Goal: Obtain resource: Download file/media

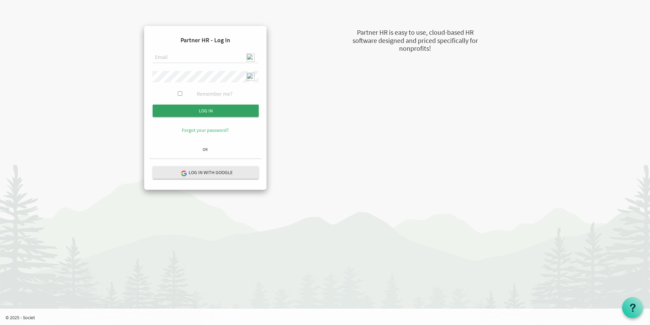
type input "[EMAIL_ADDRESS][DOMAIN_NAME]"
click at [216, 109] on input "Log in" at bounding box center [206, 110] width 106 height 12
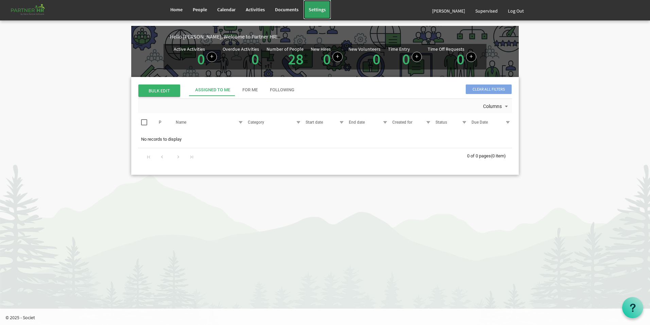
click at [318, 10] on span "Settings" at bounding box center [317, 9] width 17 height 6
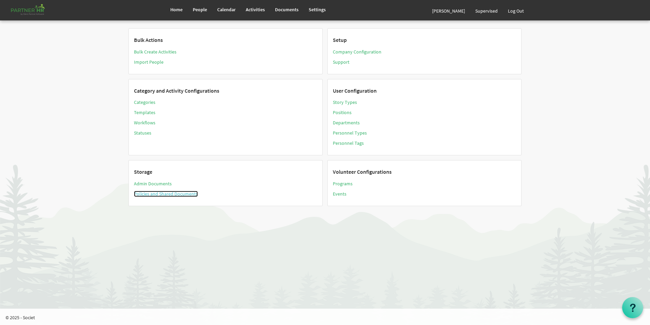
click at [165, 192] on link "Policies and Shared Documents" at bounding box center [166, 193] width 64 height 6
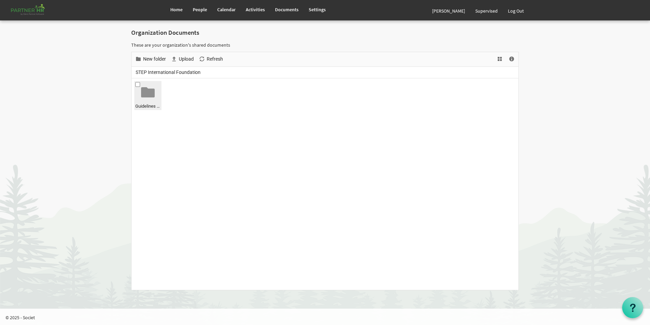
click at [150, 94] on div at bounding box center [148, 92] width 14 height 14
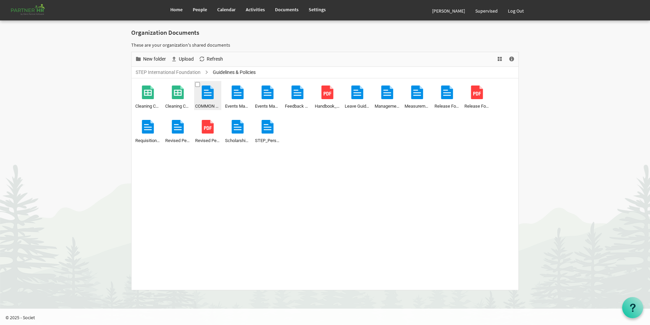
click at [197, 85] on span at bounding box center [197, 84] width 5 height 5
click at [195, 55] on span "Download" at bounding box center [199, 59] width 23 height 9
click at [567, 87] on body "Home People Calendar" at bounding box center [325, 145] width 650 height 291
click at [454, 97] on div "Release Form_Child Protection_May 2024_Imagine.docx" at bounding box center [447, 96] width 25 height 28
click at [436, 85] on span at bounding box center [437, 84] width 5 height 5
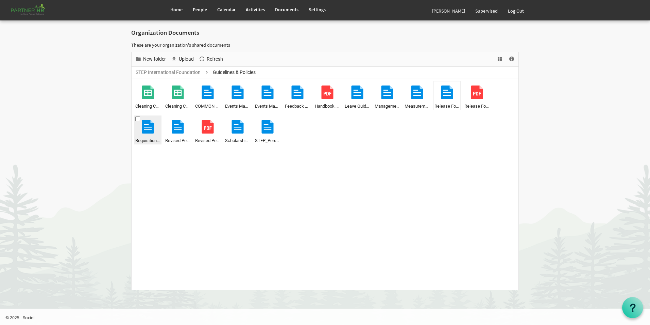
click at [158, 144] on span "Requisition Forms_2021.docx" at bounding box center [147, 140] width 25 height 7
drag, startPoint x: 138, startPoint y: 119, endPoint x: 144, endPoint y: 125, distance: 8.2
click at [138, 119] on span at bounding box center [137, 118] width 5 height 5
click at [349, 84] on span at bounding box center [347, 84] width 5 height 5
click at [203, 58] on span "Download" at bounding box center [199, 59] width 23 height 9
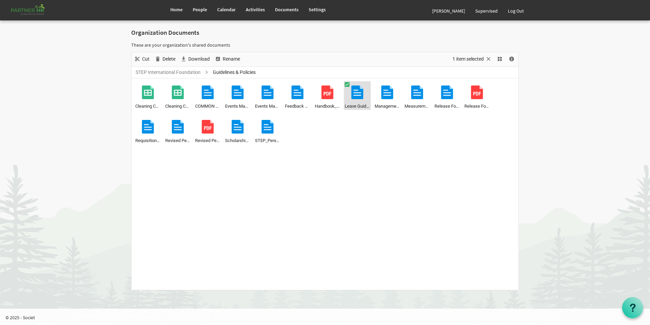
drag, startPoint x: 547, startPoint y: 140, endPoint x: 476, endPoint y: 140, distance: 71.4
click at [547, 140] on body "Home People Calendar" at bounding box center [325, 145] width 650 height 291
click at [189, 73] on link "STEP International Foundation" at bounding box center [168, 72] width 68 height 9
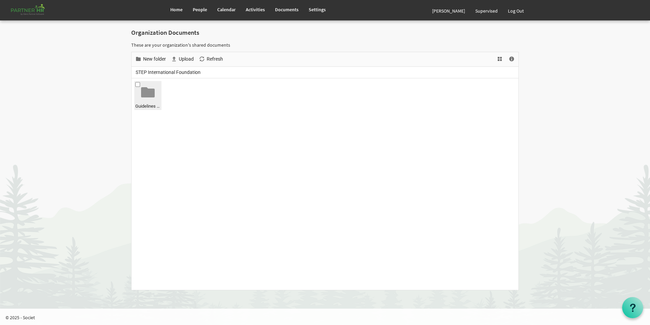
click at [149, 93] on div at bounding box center [148, 92] width 14 height 14
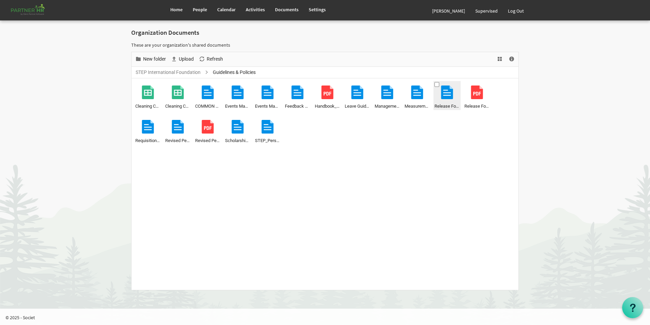
click at [437, 86] on span at bounding box center [437, 84] width 5 height 5
drag, startPoint x: 199, startPoint y: 57, endPoint x: 263, endPoint y: 83, distance: 68.9
click at [200, 57] on span "Download" at bounding box center [199, 59] width 23 height 9
click at [353, 171] on ul "Cleaning Checklist_Admin_2021.xlsx Cleaning Checklist_Dinning_2021.xlsx COMMON …" at bounding box center [325, 183] width 387 height 211
click at [183, 70] on link "STEP International Foundation" at bounding box center [168, 72] width 68 height 9
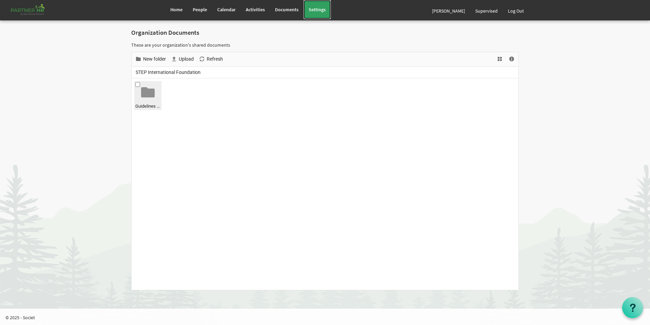
click at [318, 7] on span "Settings" at bounding box center [317, 9] width 17 height 6
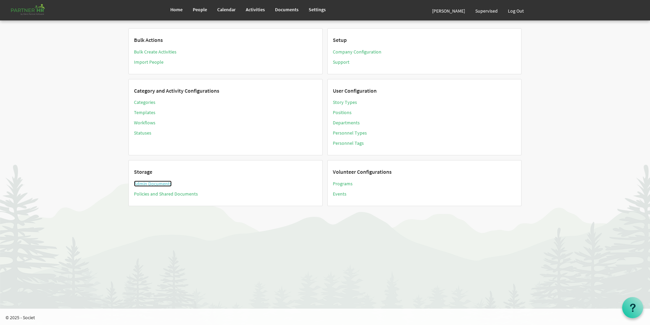
click at [156, 183] on link "Admin Documents" at bounding box center [153, 183] width 38 height 6
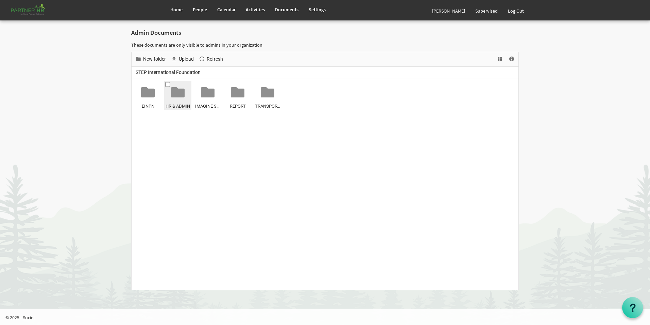
click at [175, 92] on div at bounding box center [178, 92] width 14 height 14
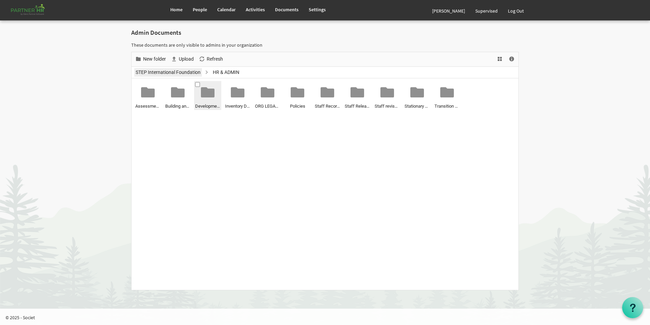
click at [190, 68] on link "STEP International Foundation" at bounding box center [168, 72] width 68 height 9
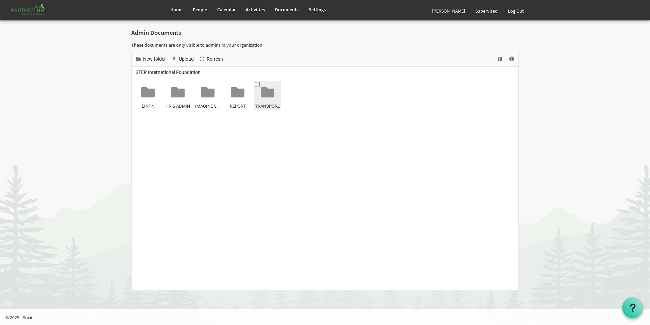
click at [264, 94] on div at bounding box center [268, 92] width 14 height 14
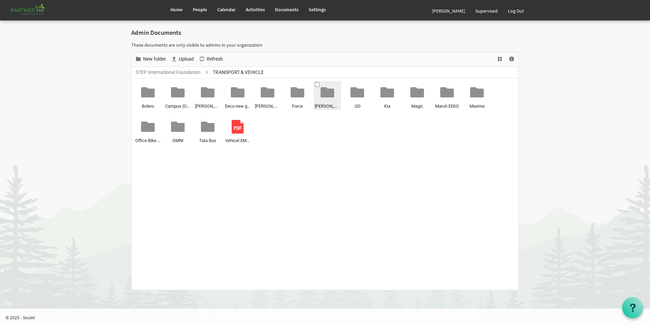
click at [331, 98] on div at bounding box center [328, 92] width 14 height 14
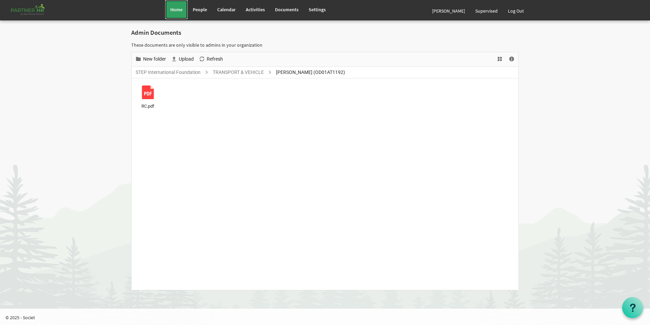
click at [177, 12] on span "Home" at bounding box center [176, 9] width 12 height 6
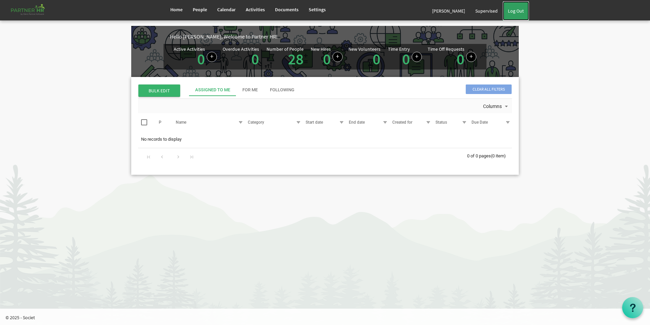
drag, startPoint x: 519, startPoint y: 7, endPoint x: 510, endPoint y: 7, distance: 8.9
click at [519, 7] on link "Log Out" at bounding box center [516, 10] width 26 height 19
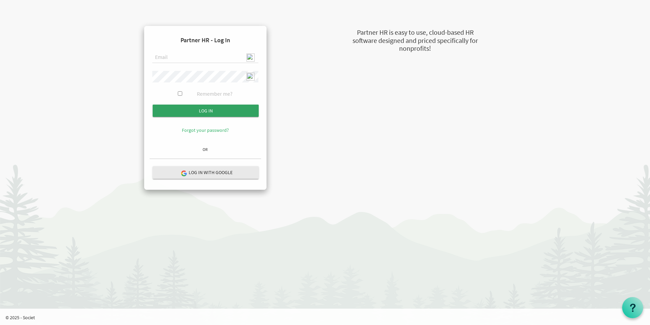
type input "[EMAIL_ADDRESS][DOMAIN_NAME]"
click at [200, 109] on input "Log in" at bounding box center [206, 110] width 106 height 12
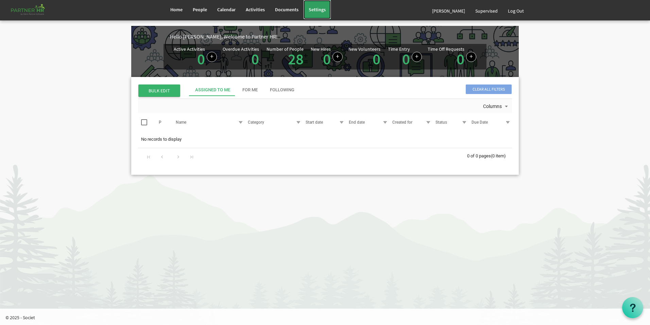
click at [316, 11] on span "Settings" at bounding box center [317, 9] width 17 height 6
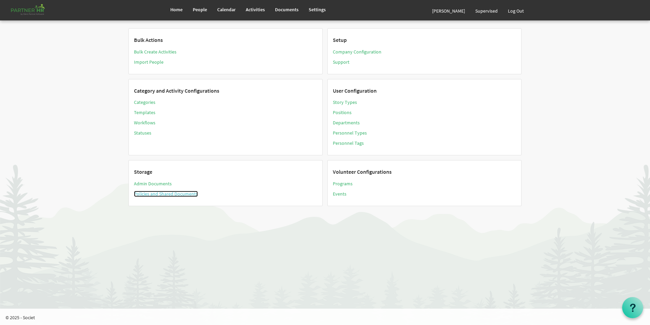
click at [150, 193] on link "Policies and Shared Documents" at bounding box center [166, 193] width 64 height 6
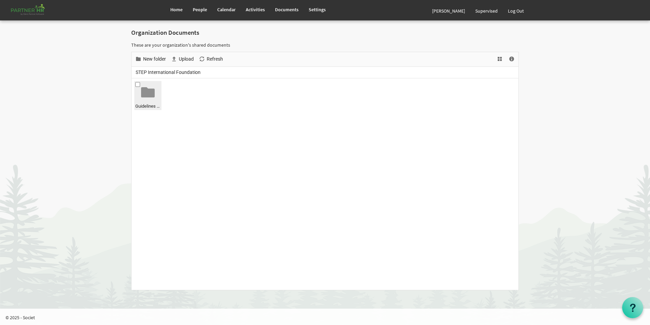
click at [148, 95] on div at bounding box center [148, 92] width 14 height 14
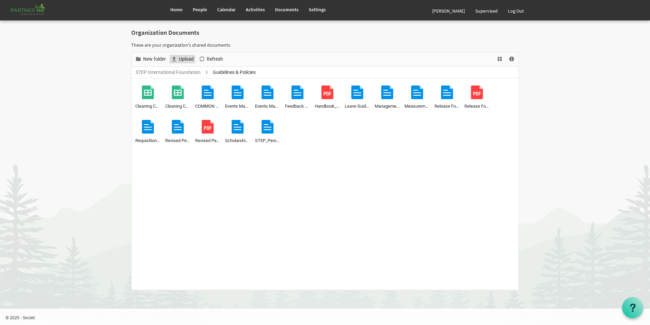
click at [183, 59] on span "Upload" at bounding box center [186, 59] width 16 height 9
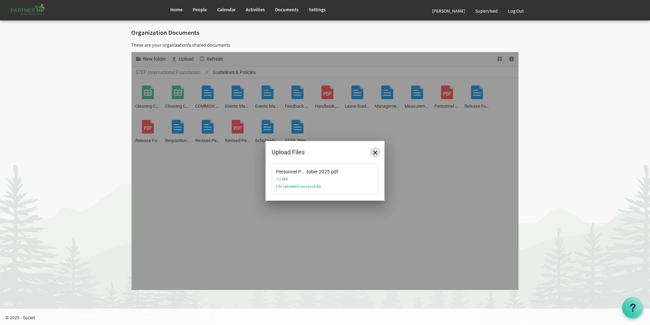
click at [374, 151] on span "Close" at bounding box center [376, 152] width 4 height 4
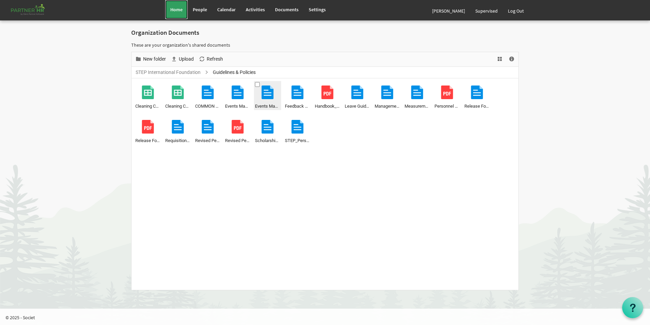
click at [175, 4] on link "Home" at bounding box center [176, 9] width 22 height 19
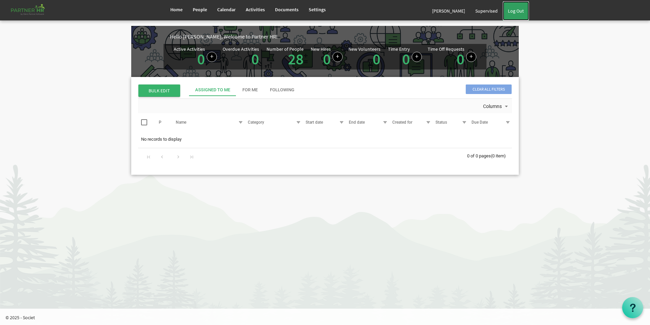
click at [521, 12] on link "Log Out" at bounding box center [516, 10] width 26 height 19
